Goal: Transaction & Acquisition: Purchase product/service

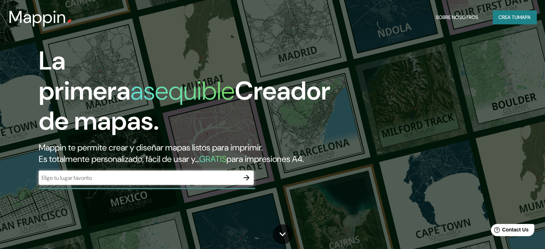
click at [114, 148] on font "Mappin te permite crear y diseñar mapas listos para imprimir." at bounding box center [151, 147] width 224 height 11
click at [120, 185] on div "​" at bounding box center [146, 177] width 215 height 14
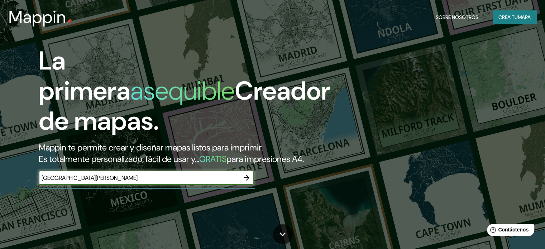
type input "santa fe de antioquia"
click at [247, 182] on icon "button" at bounding box center [246, 177] width 9 height 9
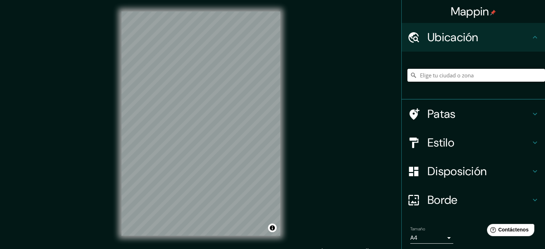
click at [453, 74] on input "Elige tu ciudad o zona" at bounding box center [476, 75] width 138 height 13
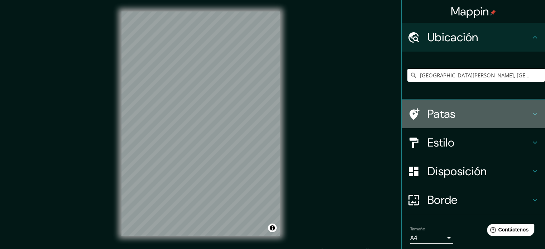
click at [532, 113] on icon at bounding box center [534, 114] width 9 height 9
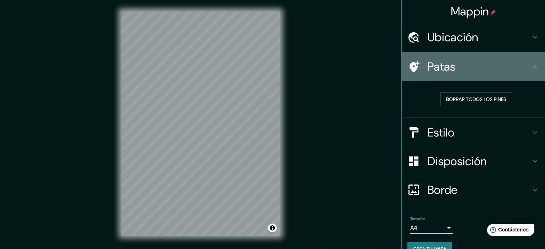
click at [531, 67] on icon at bounding box center [534, 66] width 9 height 9
click at [530, 62] on icon at bounding box center [534, 66] width 9 height 9
click at [531, 68] on icon at bounding box center [534, 66] width 9 height 9
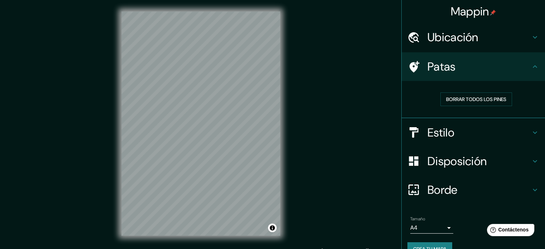
click at [530, 130] on icon at bounding box center [534, 132] width 9 height 9
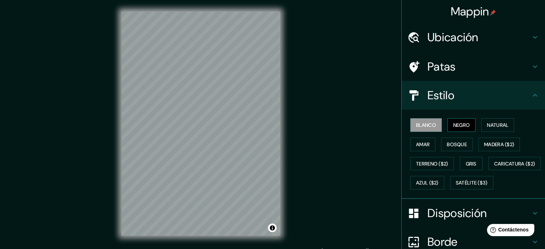
click at [453, 122] on font "Negro" at bounding box center [461, 125] width 17 height 6
click at [487, 123] on font "Natural" at bounding box center [497, 125] width 21 height 6
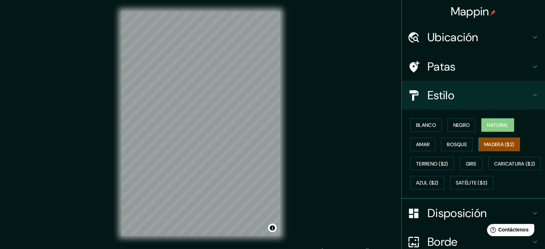
click at [487, 147] on font "Madera ($2)" at bounding box center [499, 144] width 30 height 6
click at [438, 183] on font "Azul ($2)" at bounding box center [427, 183] width 23 height 6
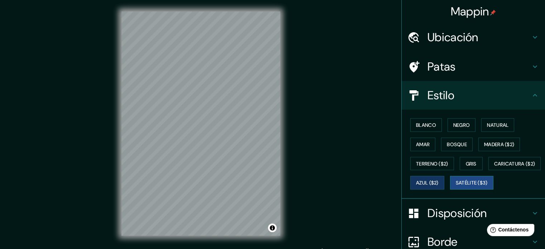
click at [450, 189] on button "Satélite ($3)" at bounding box center [471, 183] width 43 height 14
click at [531, 92] on icon at bounding box center [534, 95] width 9 height 9
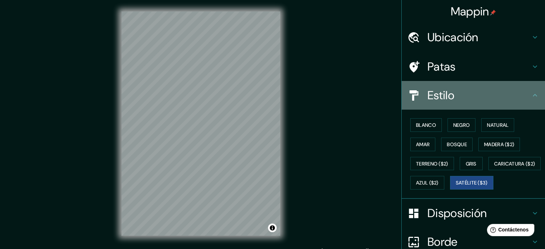
click at [530, 97] on icon at bounding box center [534, 95] width 9 height 9
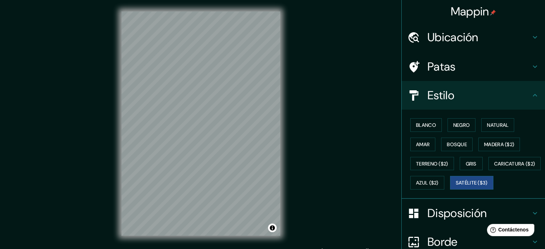
click at [452, 35] on font "Ubicación" at bounding box center [452, 37] width 51 height 15
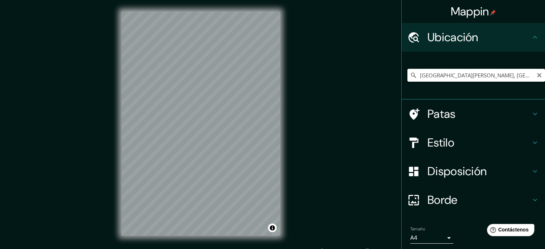
click at [524, 74] on input "[GEOGRAPHIC_DATA], [GEOGRAPHIC_DATA], [GEOGRAPHIC_DATA]" at bounding box center [476, 75] width 138 height 13
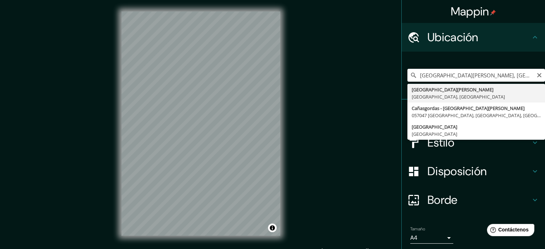
type input "[GEOGRAPHIC_DATA], [GEOGRAPHIC_DATA], [GEOGRAPHIC_DATA]"
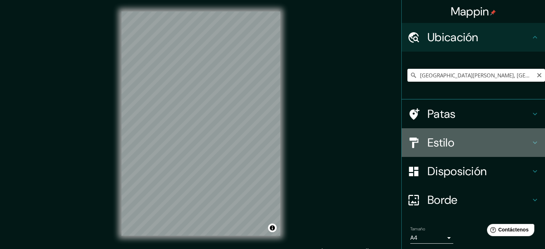
click at [457, 145] on h4 "Estilo" at bounding box center [478, 142] width 103 height 14
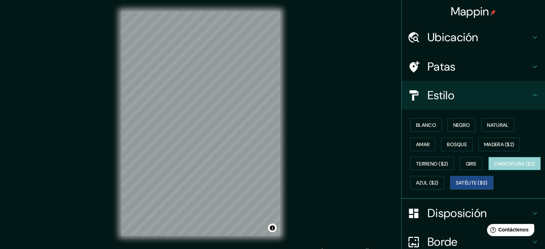
click at [494, 167] on font "Caricatura ($2)" at bounding box center [514, 163] width 41 height 6
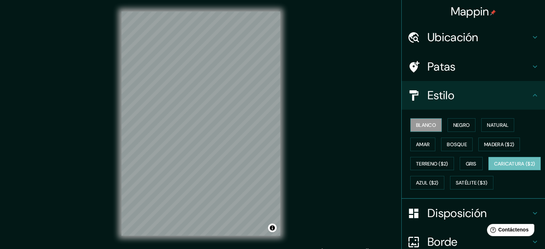
click at [416, 126] on font "Blanco" at bounding box center [426, 125] width 20 height 6
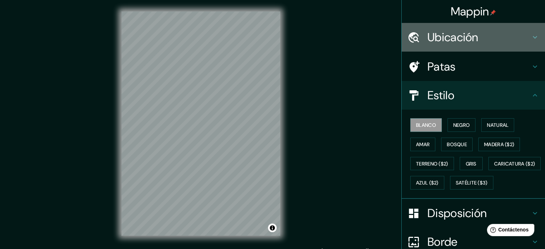
click at [496, 31] on h4 "Ubicación" at bounding box center [478, 37] width 103 height 14
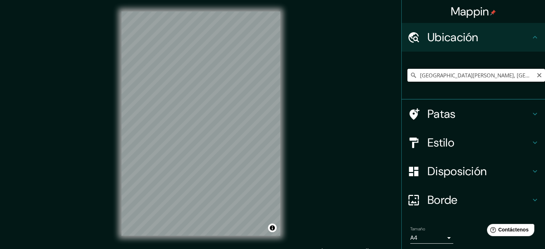
drag, startPoint x: 524, startPoint y: 74, endPoint x: 411, endPoint y: 76, distance: 112.8
click at [411, 76] on div "[GEOGRAPHIC_DATA], [GEOGRAPHIC_DATA], [GEOGRAPHIC_DATA]" at bounding box center [476, 75] width 138 height 13
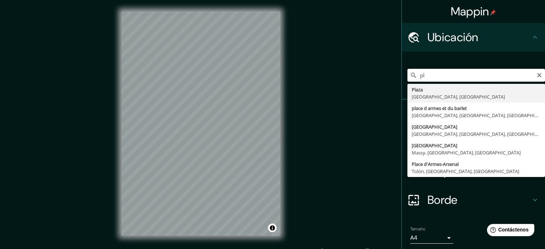
type input "p"
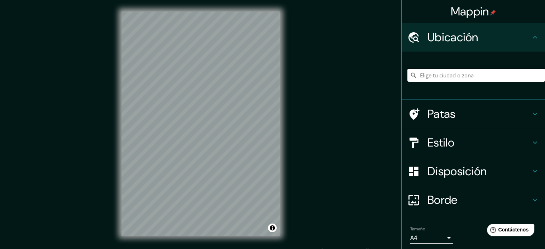
click at [431, 76] on input "Elige tu ciudad o zona" at bounding box center [476, 75] width 138 height 13
paste input "6°33'32"N 75°49'34"W"
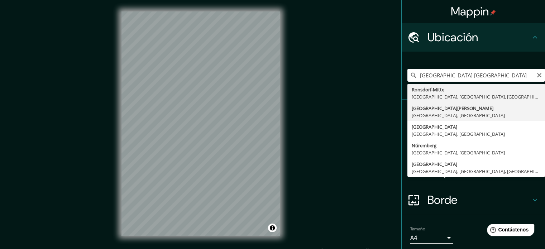
type input "[GEOGRAPHIC_DATA], [GEOGRAPHIC_DATA], [GEOGRAPHIC_DATA]"
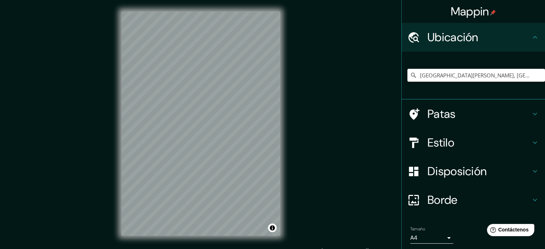
click at [209, 5] on div "© Mapbox © OpenStreetMap Improve this map" at bounding box center [201, 123] width 182 height 247
click at [530, 169] on icon at bounding box center [534, 171] width 9 height 9
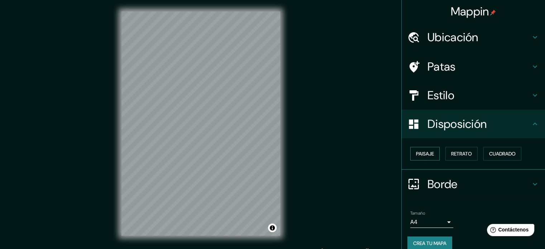
click at [429, 153] on font "Paisaje" at bounding box center [425, 153] width 18 height 6
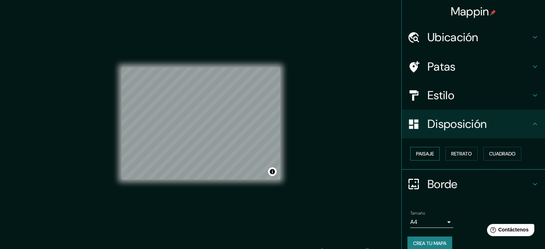
click at [429, 153] on font "Paisaje" at bounding box center [425, 153] width 18 height 6
click at [451, 152] on font "Retrato" at bounding box center [461, 153] width 21 height 6
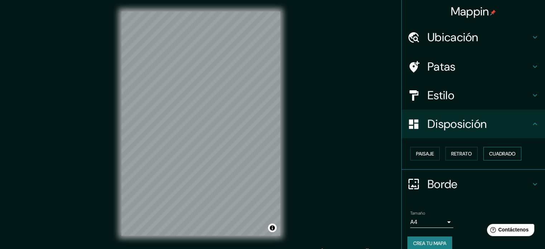
click at [497, 156] on font "Cuadrado" at bounding box center [502, 153] width 27 height 6
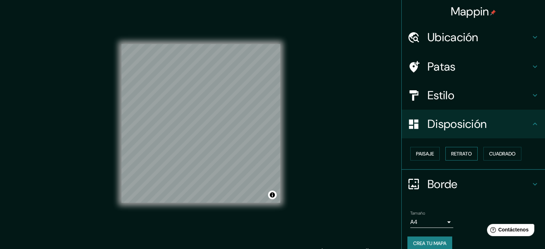
click at [470, 150] on button "Retrato" at bounding box center [461, 154] width 32 height 14
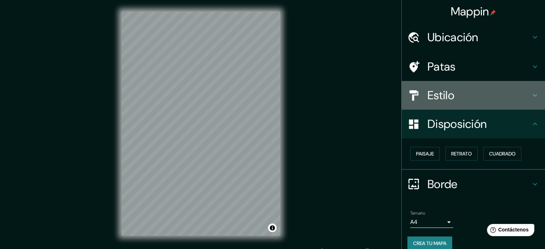
click at [432, 100] on font "Estilo" at bounding box center [440, 95] width 27 height 15
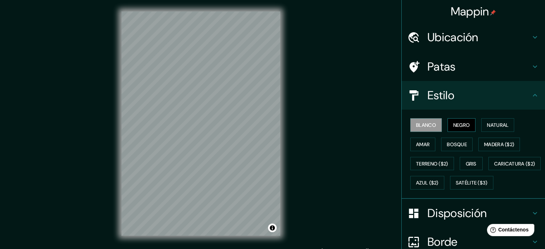
click at [458, 126] on font "Negro" at bounding box center [461, 125] width 17 height 6
click at [496, 122] on font "Natural" at bounding box center [497, 125] width 21 height 6
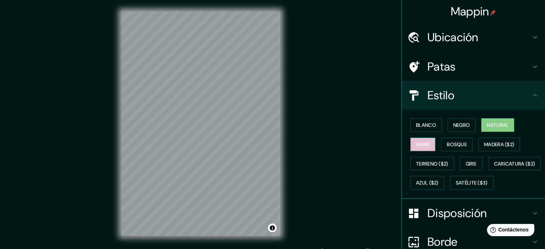
click at [416, 140] on font "Amar" at bounding box center [423, 144] width 14 height 9
click at [448, 144] on font "Bosque" at bounding box center [457, 144] width 20 height 6
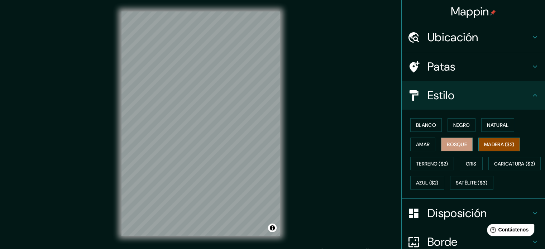
click at [487, 142] on font "Madera ($2)" at bounding box center [499, 144] width 30 height 6
click at [418, 162] on font "Terreno ($2)" at bounding box center [432, 163] width 32 height 6
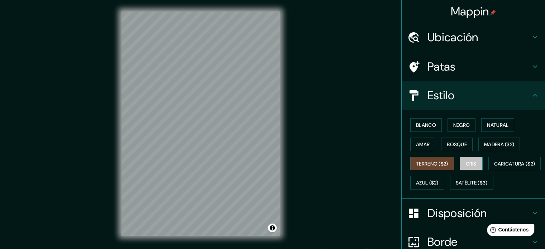
click at [467, 165] on font "Gris" at bounding box center [471, 163] width 11 height 6
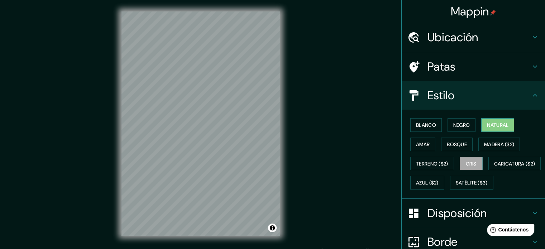
click at [497, 119] on button "Natural" at bounding box center [497, 125] width 33 height 14
click at [466, 164] on font "Gris" at bounding box center [471, 163] width 11 height 6
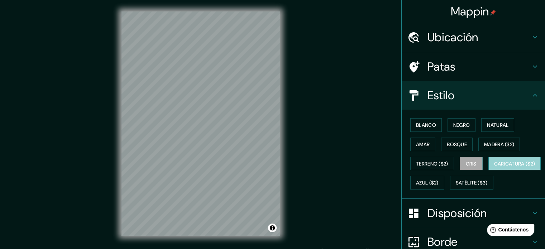
click at [494, 167] on font "Caricatura ($2)" at bounding box center [514, 163] width 41 height 6
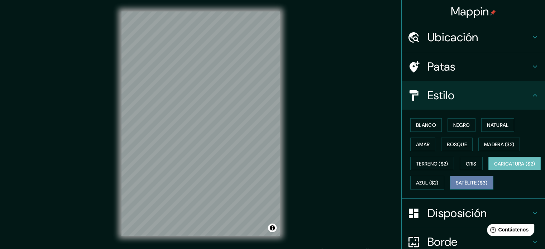
click at [456, 186] on font "Satélite ($3)" at bounding box center [472, 183] width 32 height 6
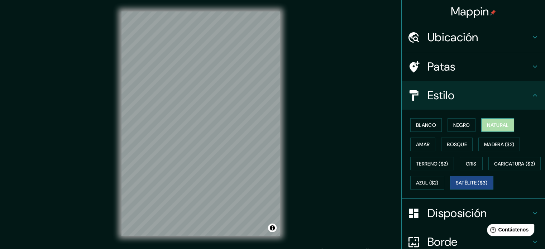
click at [487, 122] on font "Natural" at bounding box center [497, 125] width 21 height 6
click at [466, 162] on font "Gris" at bounding box center [471, 163] width 11 height 6
click at [481, 125] on button "Natural" at bounding box center [497, 125] width 33 height 14
click at [470, 160] on font "Gris" at bounding box center [471, 163] width 11 height 6
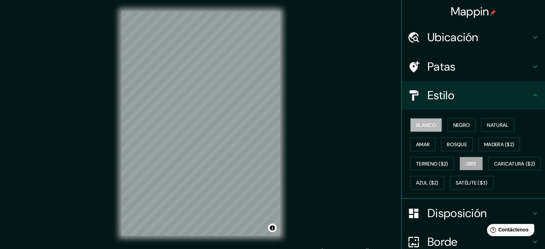
click at [421, 123] on font "Blanco" at bounding box center [426, 125] width 20 height 6
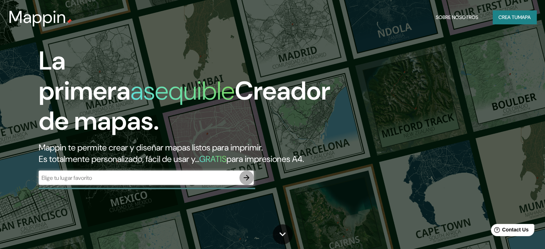
click at [246, 182] on icon "button" at bounding box center [246, 177] width 9 height 9
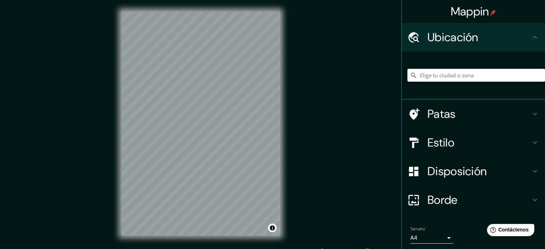
click at [430, 73] on input "Elige tu ciudad o zona" at bounding box center [476, 75] width 138 height 13
click at [484, 147] on h4 "Estilo" at bounding box center [478, 142] width 103 height 14
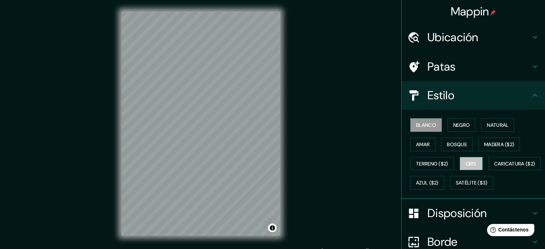
click at [466, 161] on font "Gris" at bounding box center [471, 163] width 11 height 6
click at [120, 73] on div "© Mapbox © OpenStreetMap Improve this map" at bounding box center [201, 123] width 182 height 247
click at [463, 35] on font "Ubicación" at bounding box center [452, 37] width 51 height 15
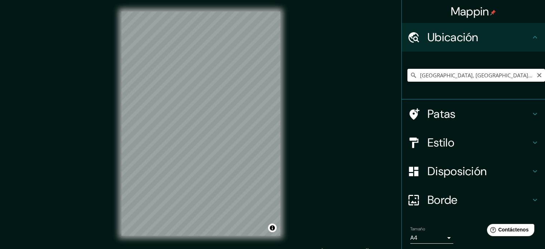
click at [526, 74] on input "[GEOGRAPHIC_DATA], [GEOGRAPHIC_DATA], [GEOGRAPHIC_DATA]" at bounding box center [476, 75] width 138 height 13
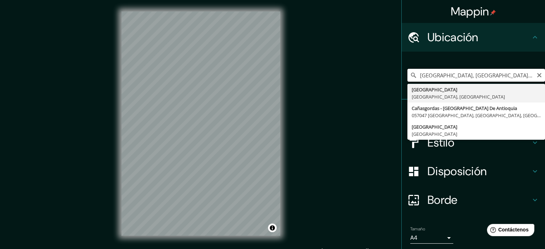
paste input "Elige tu ciudad o zona"
type input "[GEOGRAPHIC_DATA], [GEOGRAPHIC_DATA], [GEOGRAPHIC_DATA]"
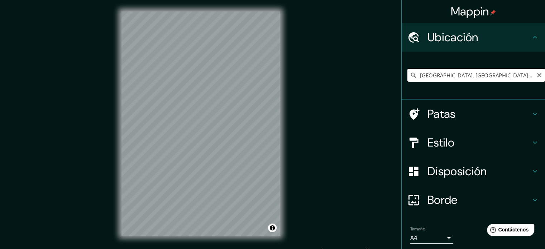
drag, startPoint x: 521, startPoint y: 75, endPoint x: 398, endPoint y: 81, distance: 123.7
click at [401, 81] on div "[GEOGRAPHIC_DATA], [GEOGRAPHIC_DATA], [GEOGRAPHIC_DATA]" at bounding box center [472, 76] width 143 height 48
drag, startPoint x: 453, startPoint y: 77, endPoint x: 488, endPoint y: 74, distance: 35.9
click at [488, 74] on input "Elige tu ciudad o zona" at bounding box center [476, 75] width 138 height 13
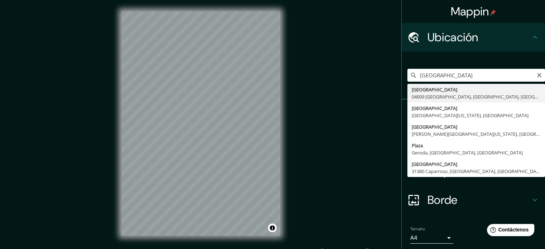
type input "[GEOGRAPHIC_DATA] [GEOGRAPHIC_DATA], [GEOGRAPHIC_DATA], [GEOGRAPHIC_DATA]"
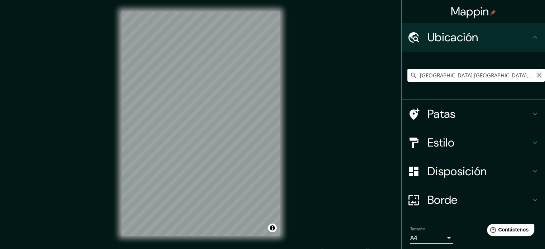
click at [537, 76] on icon "Claro" at bounding box center [539, 75] width 4 height 4
click at [516, 72] on input "Elige tu ciudad o zona" at bounding box center [476, 75] width 138 height 13
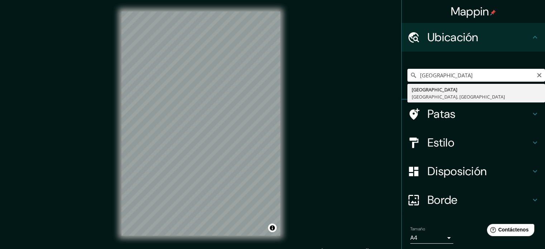
type input "[GEOGRAPHIC_DATA], [GEOGRAPHIC_DATA], [GEOGRAPHIC_DATA]"
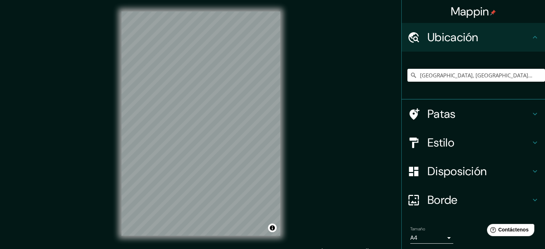
click at [439, 144] on font "Estilo" at bounding box center [440, 142] width 27 height 15
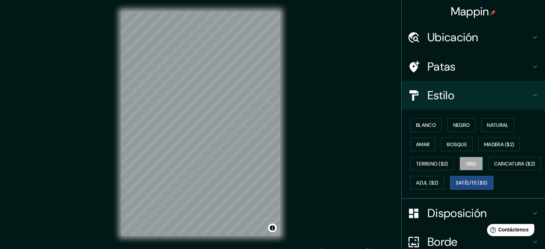
click at [456, 186] on font "Satélite ($3)" at bounding box center [472, 183] width 32 height 6
click at [472, 162] on font "Gris" at bounding box center [471, 163] width 11 height 6
click at [269, 229] on button "Activar o desactivar atribución" at bounding box center [272, 227] width 9 height 9
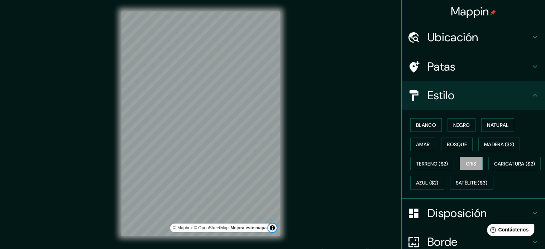
click at [269, 229] on button "Activar o desactivar atribución" at bounding box center [272, 227] width 9 height 9
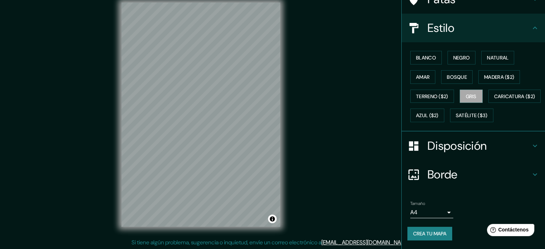
scroll to position [9, 0]
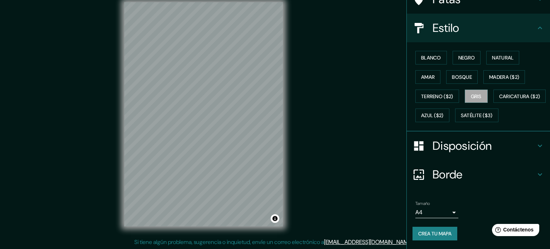
click at [442, 212] on body "Mappin Ubicación [GEOGRAPHIC_DATA], [GEOGRAPHIC_DATA], [GEOGRAPHIC_DATA] Patas …" at bounding box center [275, 115] width 550 height 249
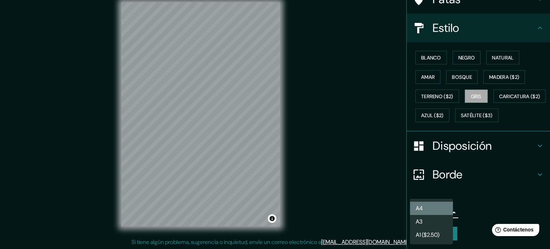
click at [442, 212] on li "A4" at bounding box center [431, 208] width 43 height 13
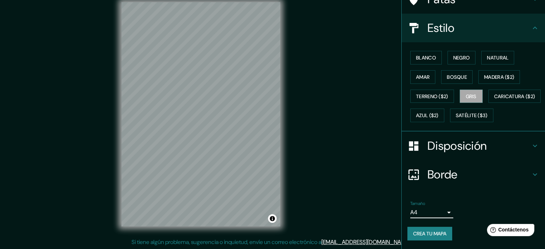
click at [443, 230] on button "Crea tu mapa" at bounding box center [429, 234] width 45 height 14
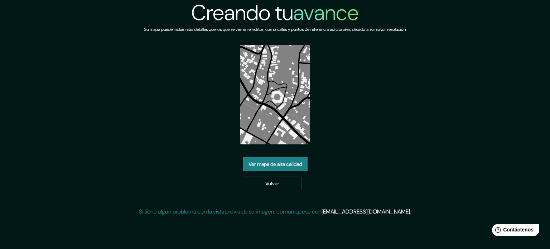
click at [301, 160] on font "Ver mapa de alta calidad" at bounding box center [275, 163] width 53 height 9
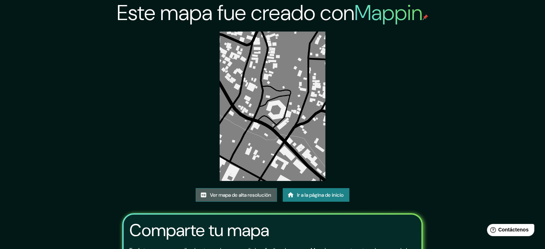
click at [241, 194] on font "Ver mapa de alta resolución" at bounding box center [240, 195] width 61 height 6
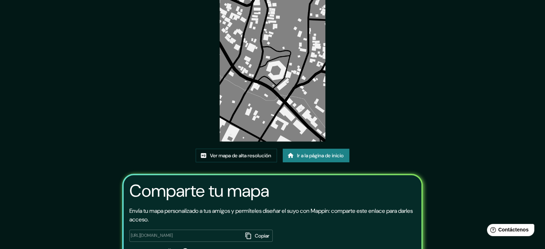
scroll to position [80, 0]
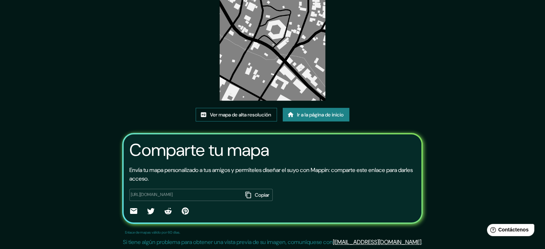
click at [257, 115] on font "Ver mapa de alta resolución" at bounding box center [240, 114] width 61 height 6
